Goal: Task Accomplishment & Management: Manage account settings

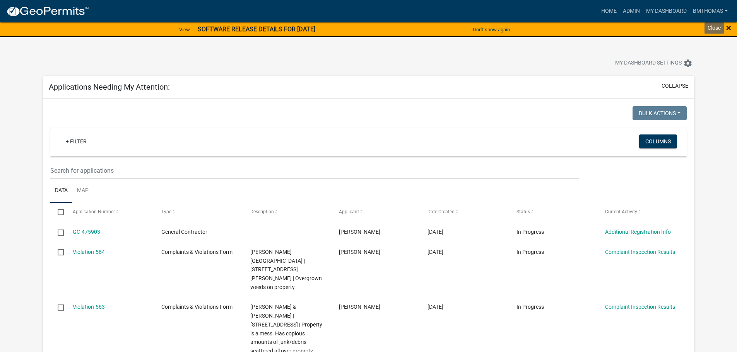
click at [730, 30] on span "×" at bounding box center [728, 27] width 5 height 11
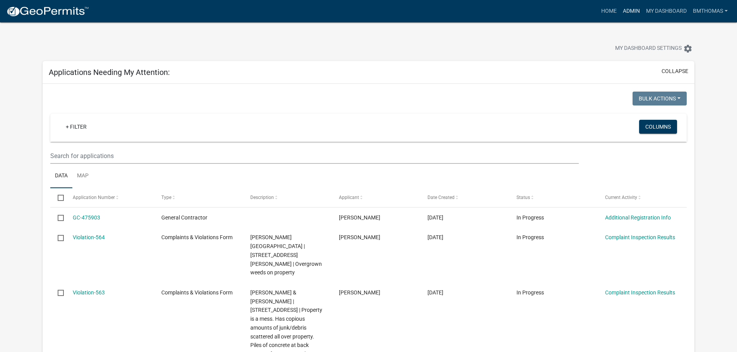
click at [630, 9] on link "Admin" at bounding box center [631, 11] width 23 height 15
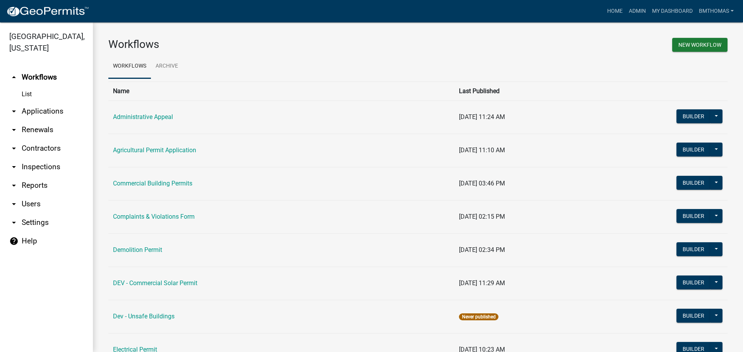
click at [21, 102] on link "arrow_drop_down Applications" at bounding box center [46, 111] width 93 height 19
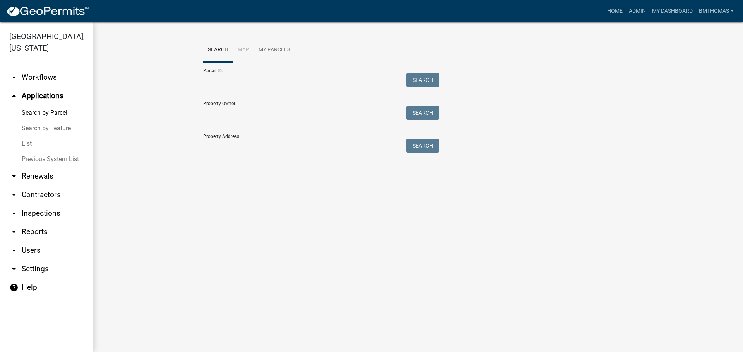
click at [26, 136] on link "List" at bounding box center [46, 143] width 93 height 15
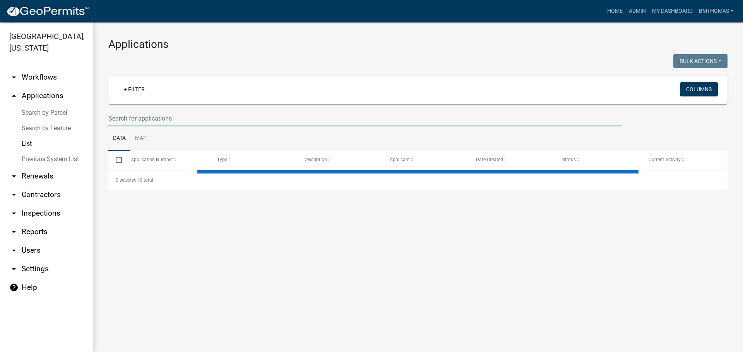
click at [115, 120] on input "text" at bounding box center [365, 119] width 514 height 16
select select "3: 100"
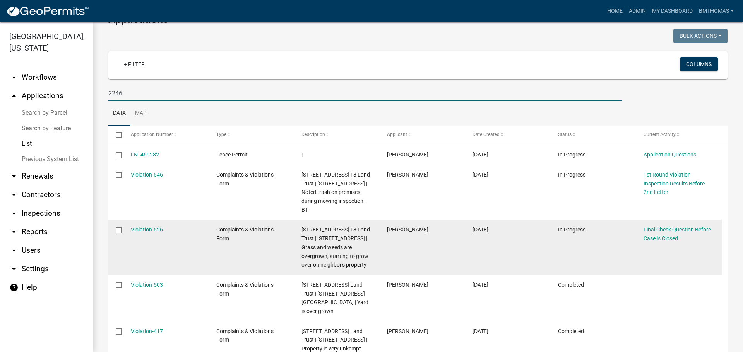
scroll to position [39, 0]
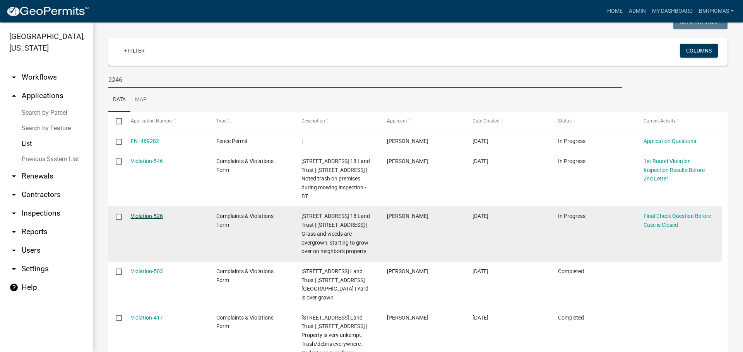
type input "2246"
click at [136, 216] on link "Violation-526" at bounding box center [147, 216] width 32 height 6
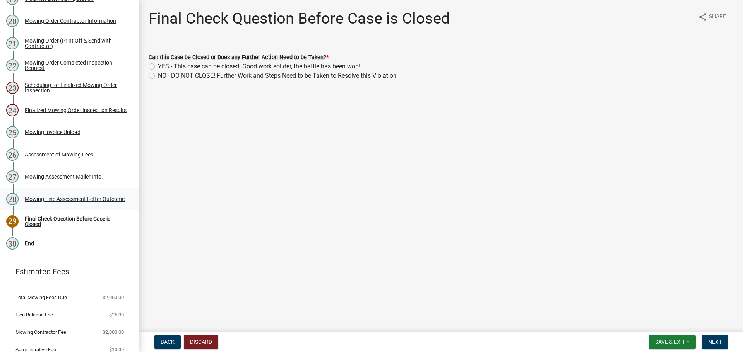
scroll to position [580, 0]
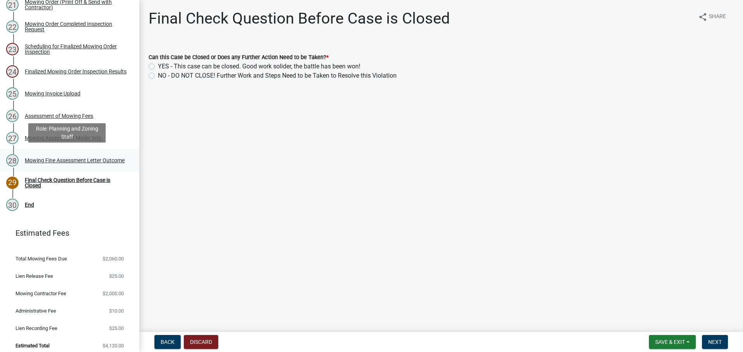
click at [45, 158] on div "Mowing Fine Assessment Letter Outcome" at bounding box center [75, 160] width 100 height 5
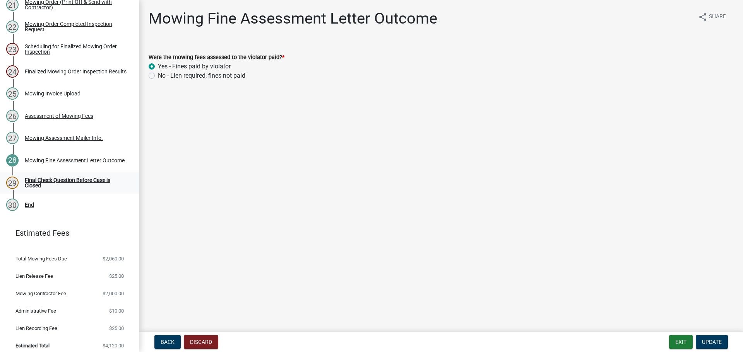
click at [38, 178] on div "Final Check Question Before Case is Closed" at bounding box center [76, 183] width 102 height 11
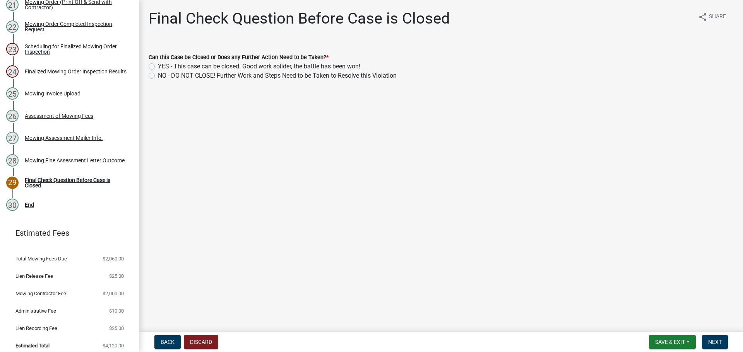
click at [158, 65] on label "YES - This case can be closed. Good work solider, the battle has been won!" at bounding box center [259, 66] width 202 height 9
click at [158, 65] on input "YES - This case can be closed. Good work solider, the battle has been won!" at bounding box center [160, 64] width 5 height 5
radio input "true"
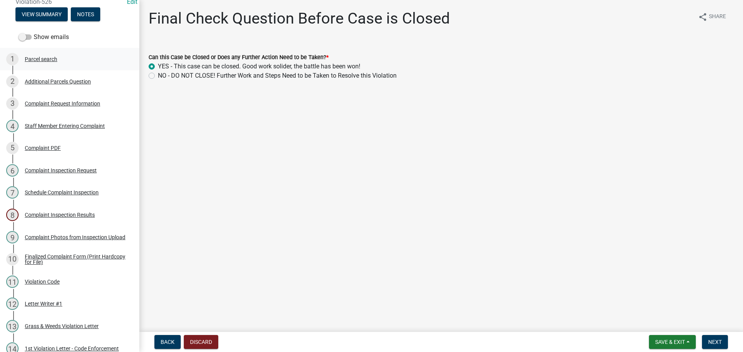
scroll to position [77, 0]
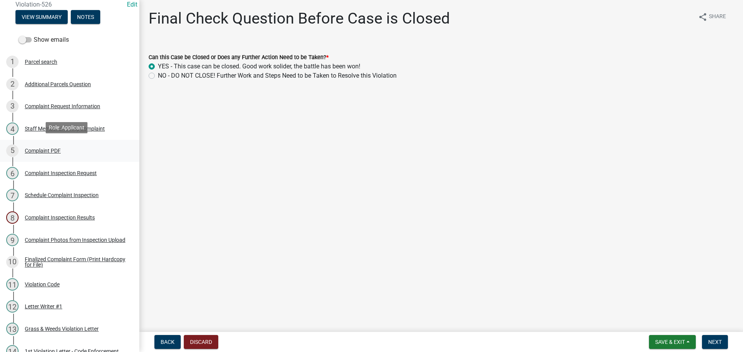
click at [41, 148] on div "Complaint PDF" at bounding box center [43, 150] width 36 height 5
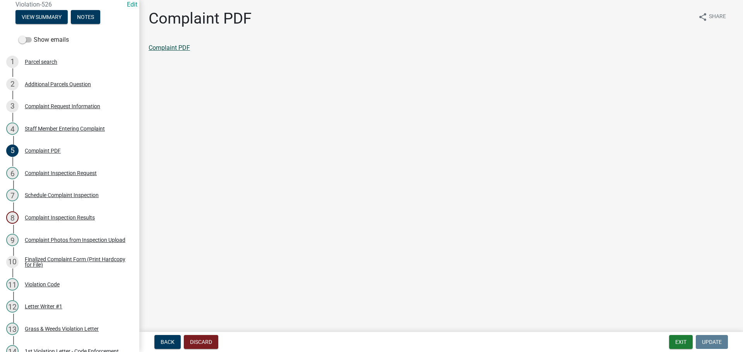
click at [176, 47] on link "Complaint PDF" at bounding box center [169, 47] width 41 height 7
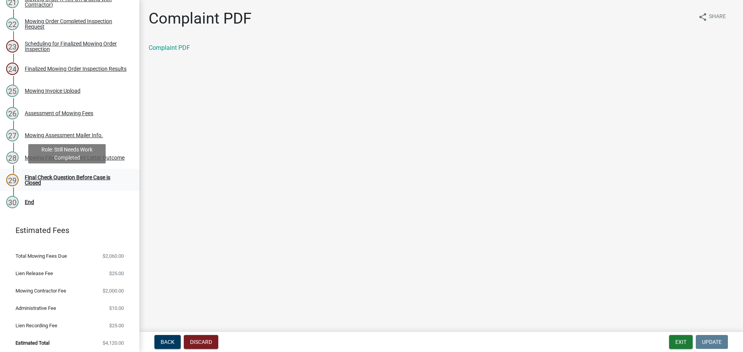
scroll to position [584, 0]
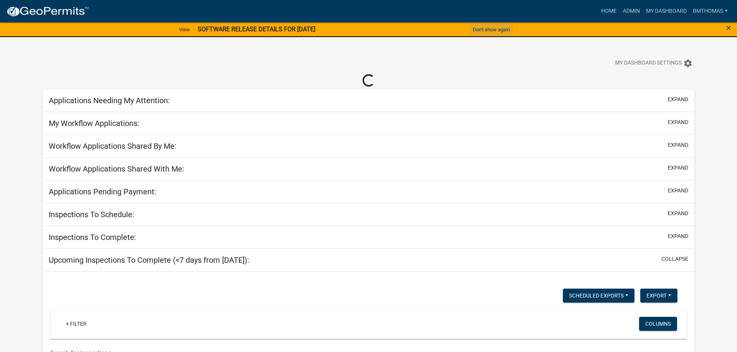
click at [492, 30] on button "Don't show again" at bounding box center [491, 29] width 43 height 13
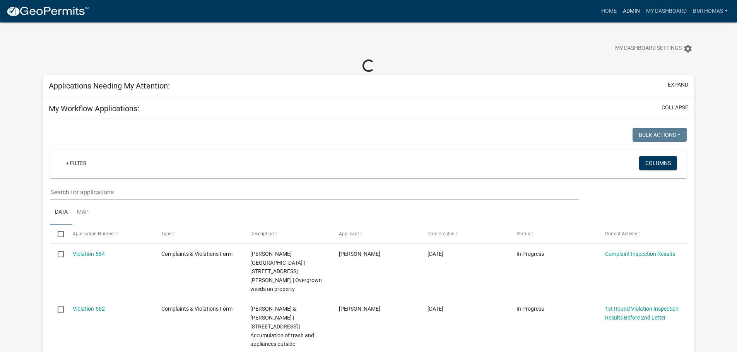
click at [632, 13] on link "Admin" at bounding box center [631, 11] width 23 height 15
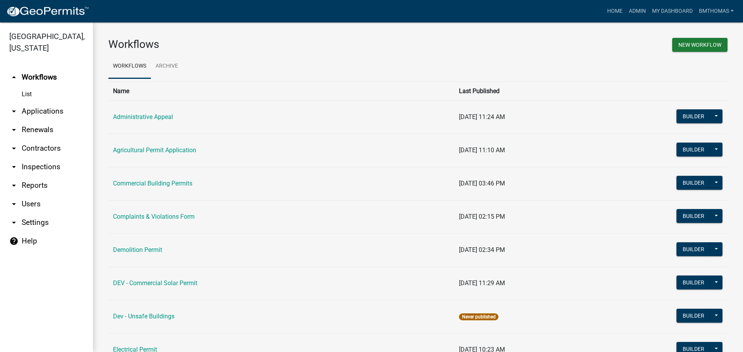
click at [46, 102] on link "arrow_drop_down Applications" at bounding box center [46, 111] width 93 height 19
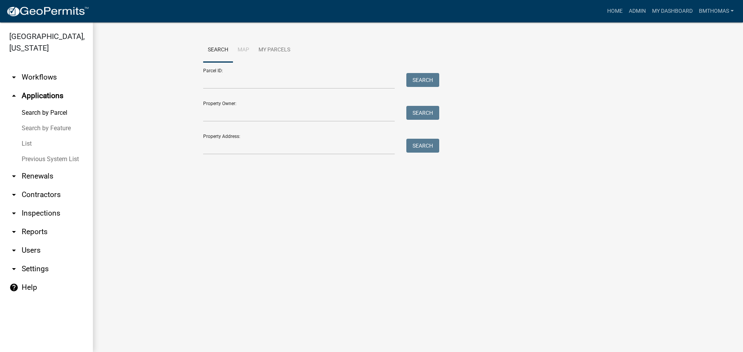
click at [31, 136] on link "List" at bounding box center [46, 143] width 93 height 15
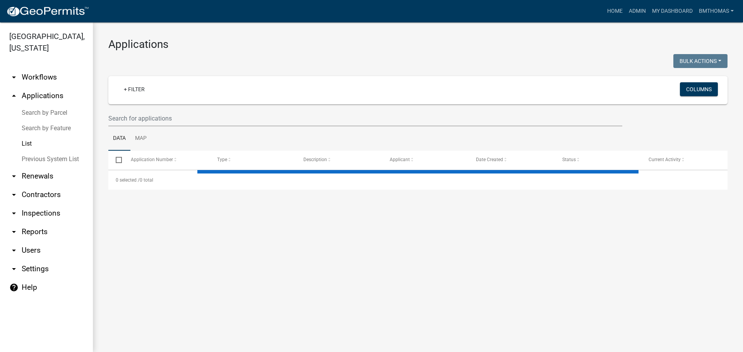
click at [29, 136] on link "List" at bounding box center [46, 143] width 93 height 15
click at [117, 114] on input "text" at bounding box center [365, 119] width 514 height 16
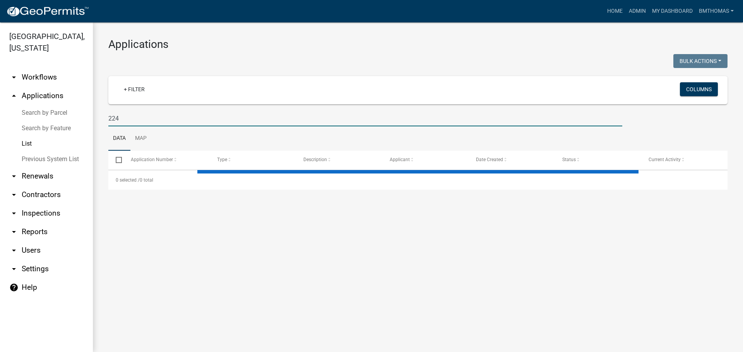
type input "2246"
select select "3: 100"
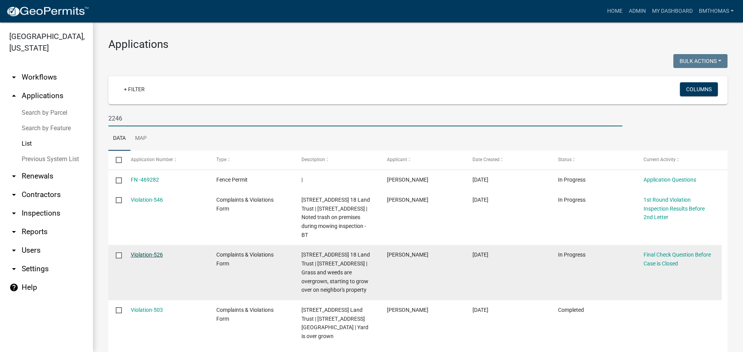
type input "2246"
click at [149, 257] on link "Violation-526" at bounding box center [147, 255] width 32 height 6
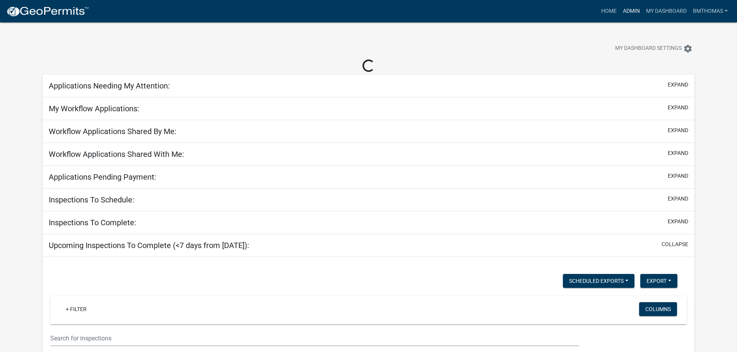
click at [635, 12] on link "Admin" at bounding box center [631, 11] width 23 height 15
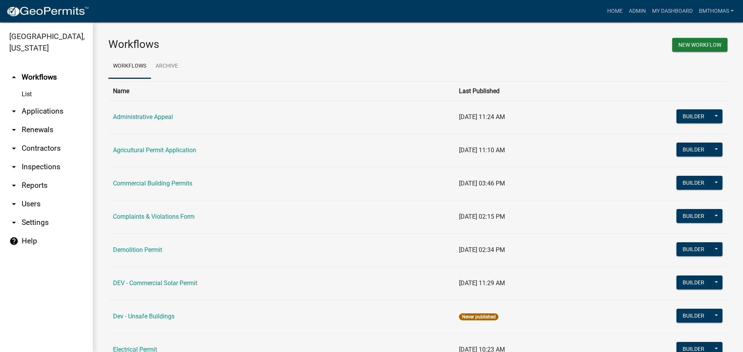
click at [35, 103] on link "arrow_drop_down Applications" at bounding box center [46, 111] width 93 height 19
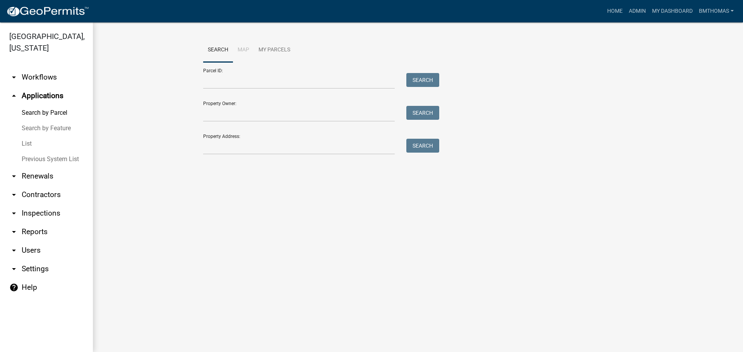
click at [30, 136] on link "List" at bounding box center [46, 143] width 93 height 15
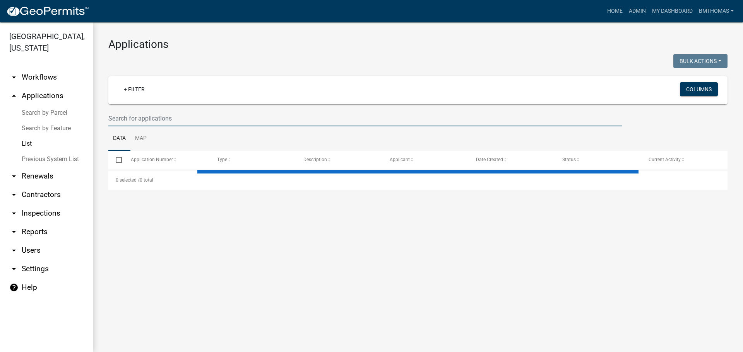
click at [129, 121] on input "text" at bounding box center [365, 119] width 514 height 16
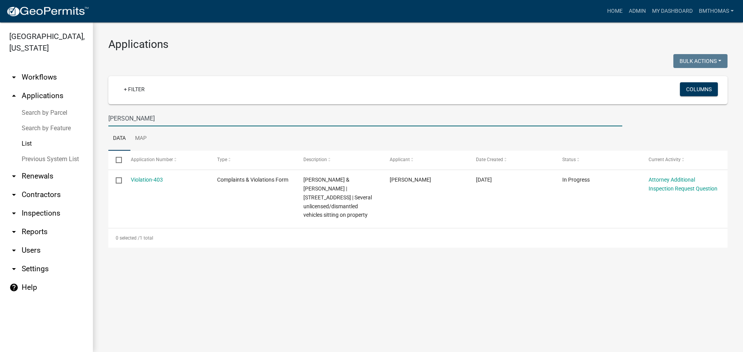
drag, startPoint x: 137, startPoint y: 118, endPoint x: 53, endPoint y: 125, distance: 83.5
click at [53, 125] on div "Miami County, Indiana arrow_drop_down Workflows List arrow_drop_up Applications…" at bounding box center [371, 187] width 743 height 330
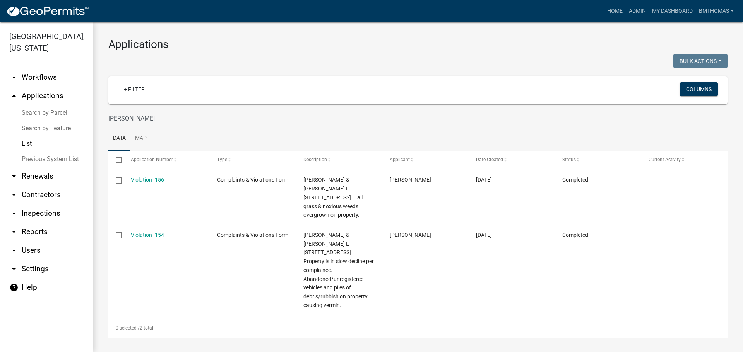
type input "leach"
